Goal: Communication & Community: Ask a question

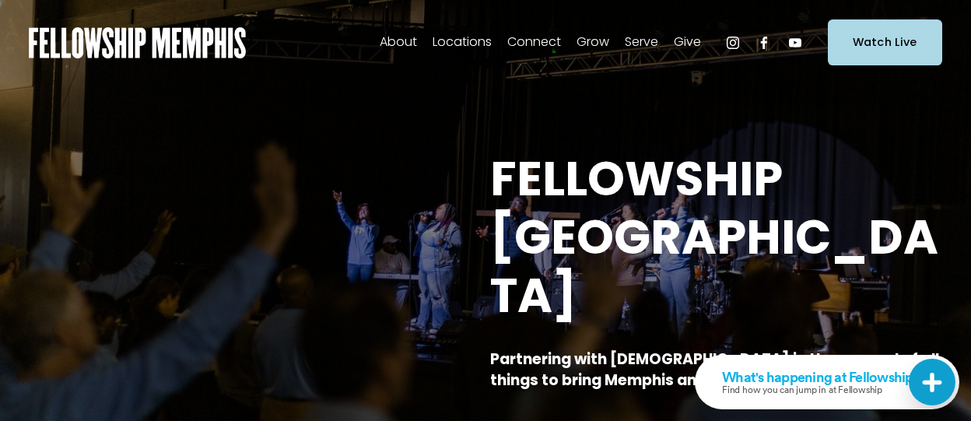
click at [0, 0] on span "Men" at bounding box center [0, 0] width 0 height 0
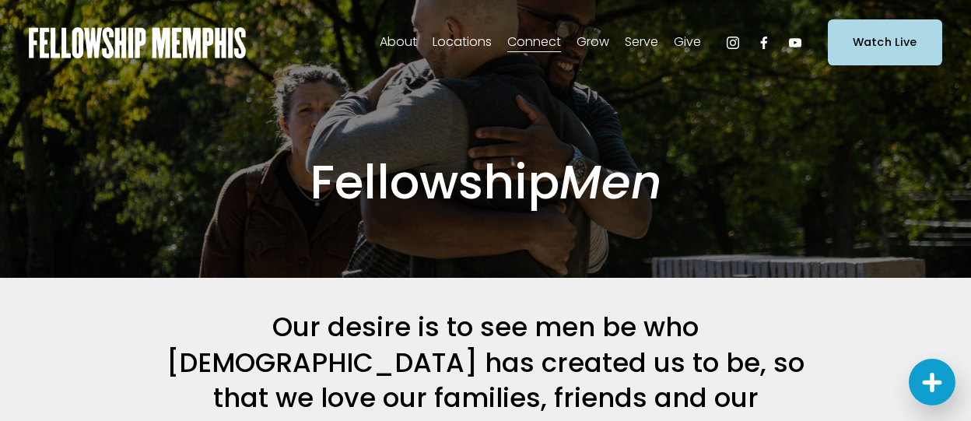
click at [0, 0] on span "Contact Us" at bounding box center [0, 0] width 0 height 0
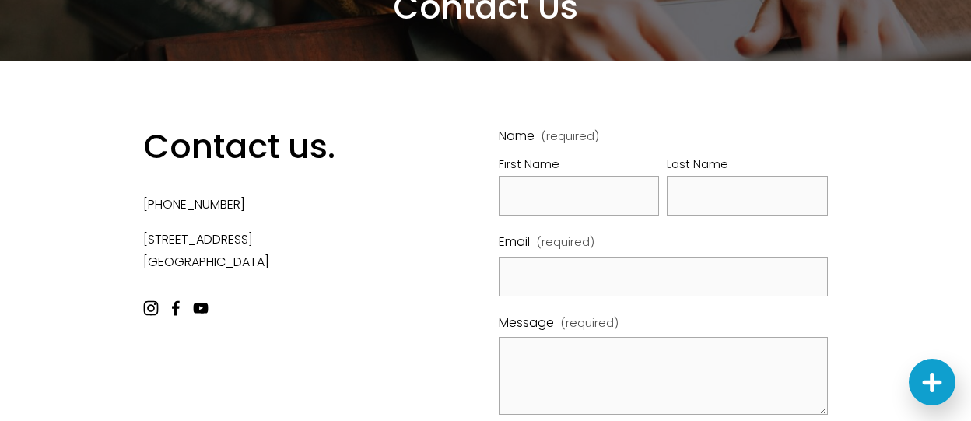
scroll to position [132, 0]
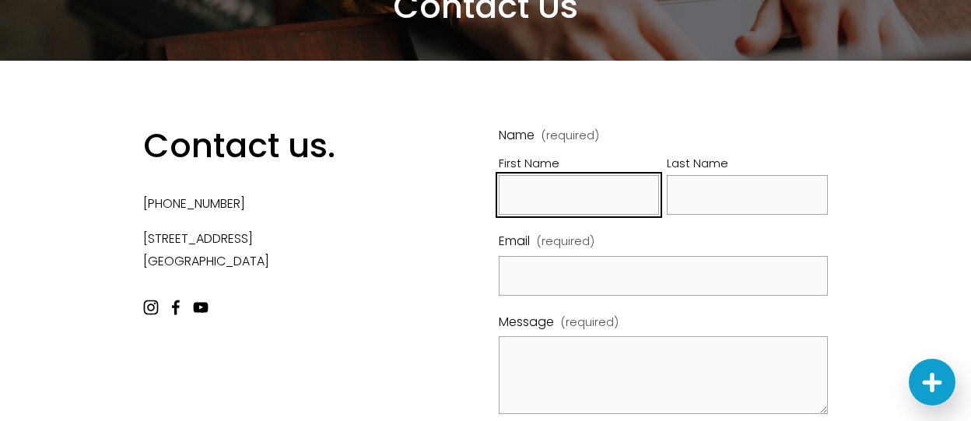
click at [528, 184] on input "First Name" at bounding box center [579, 195] width 160 height 40
type input "N"
type input "Bailey"
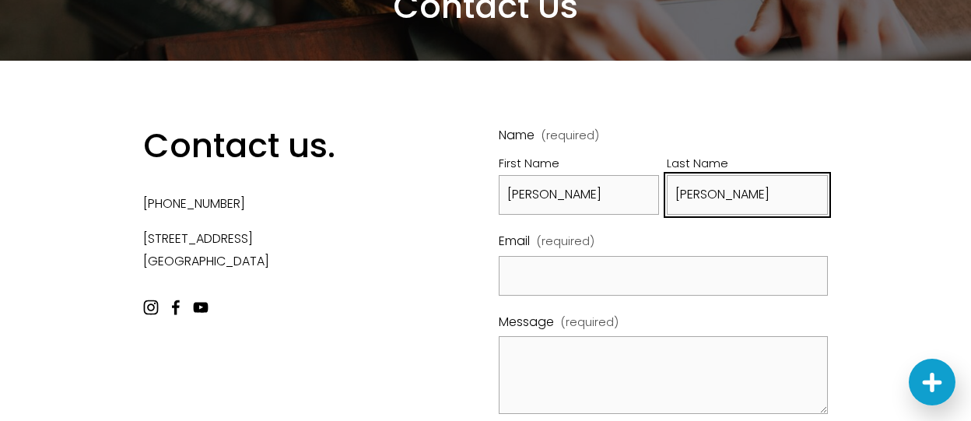
type input "Solorzano"
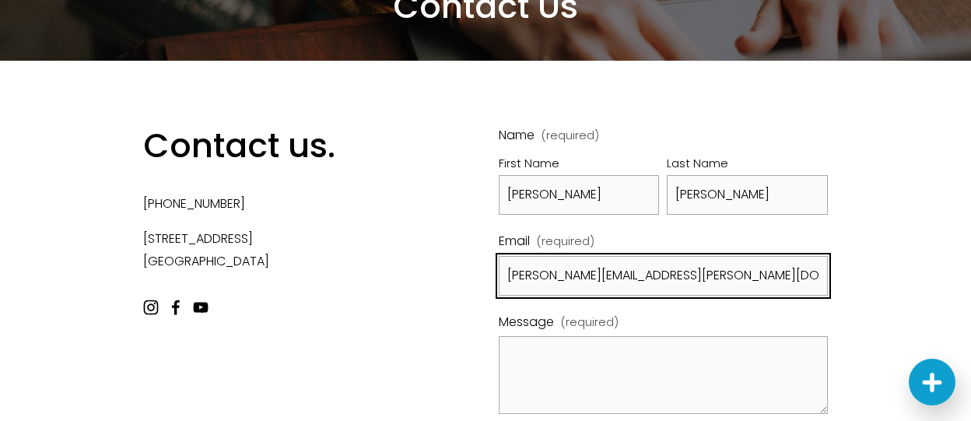
type input "bailey.solorzano@welovechurch.com"
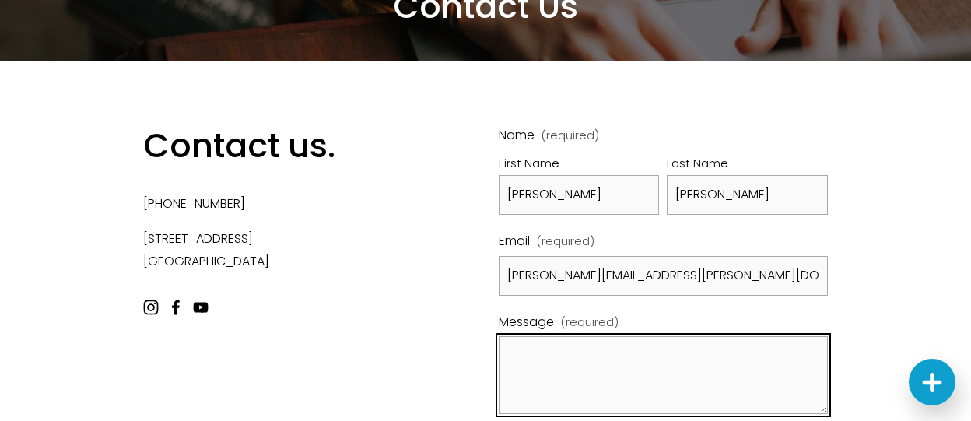
paste textarea "Hi! My name is Bailey Barrett and I work at Love Church in Gainesville, VA. I s…"
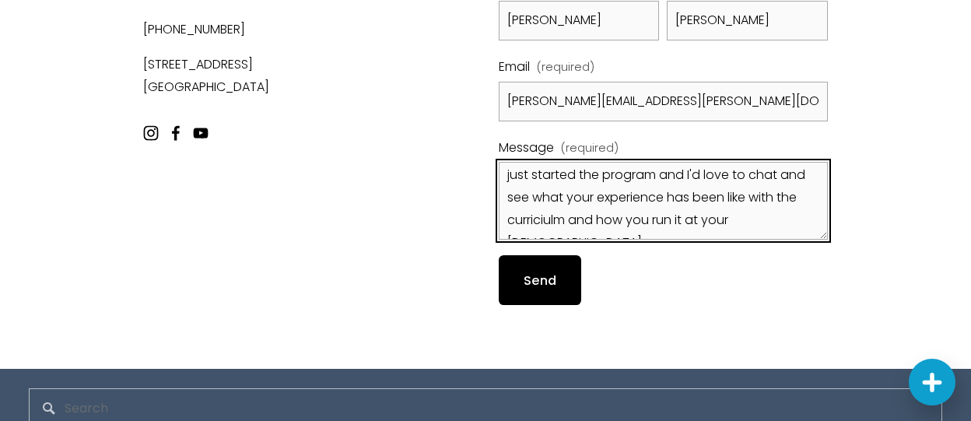
scroll to position [319, 0]
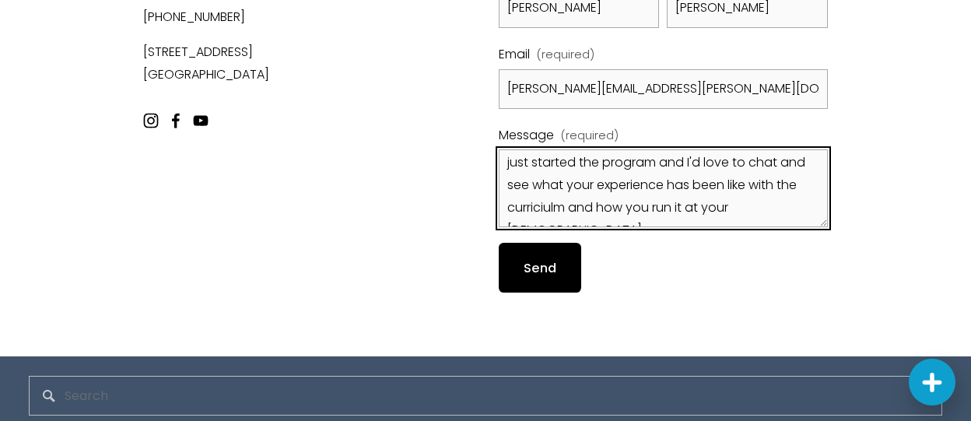
type textarea "Hi! My name is Bailey Barrett and I work at Love Church in Gainesville, VA. I s…"
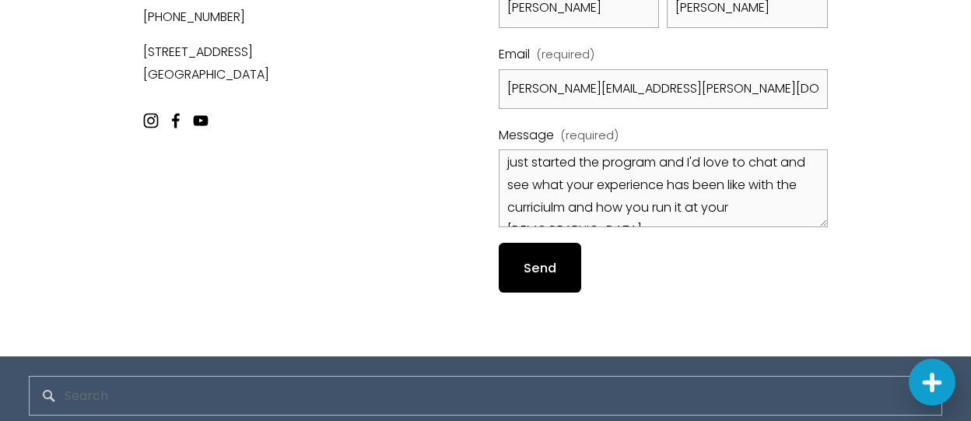
click at [544, 262] on span "Send" at bounding box center [540, 268] width 33 height 18
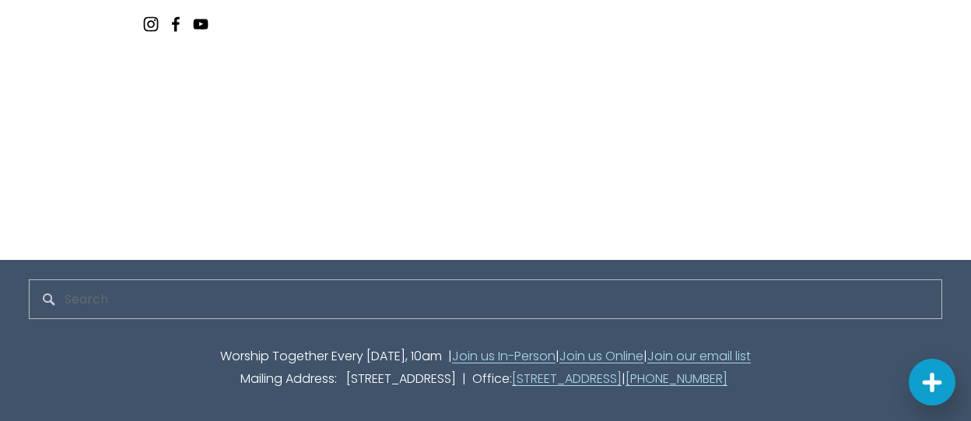
scroll to position [0, 0]
